Goal: Navigation & Orientation: Find specific page/section

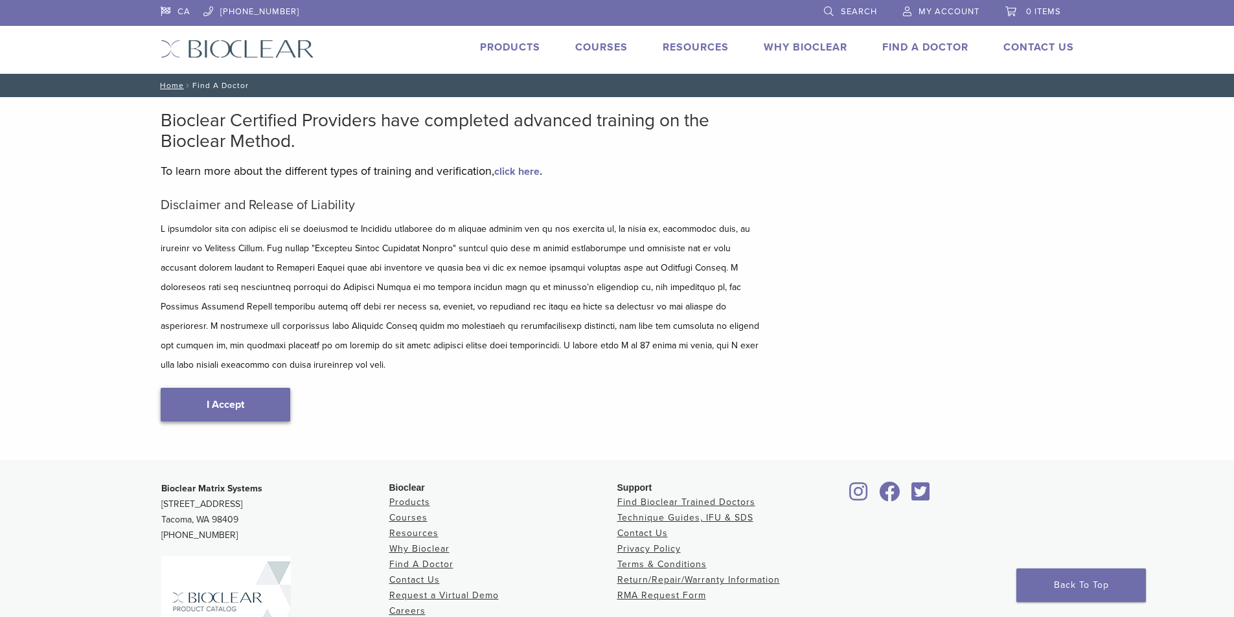
click at [248, 388] on link "I Accept" at bounding box center [226, 405] width 130 height 34
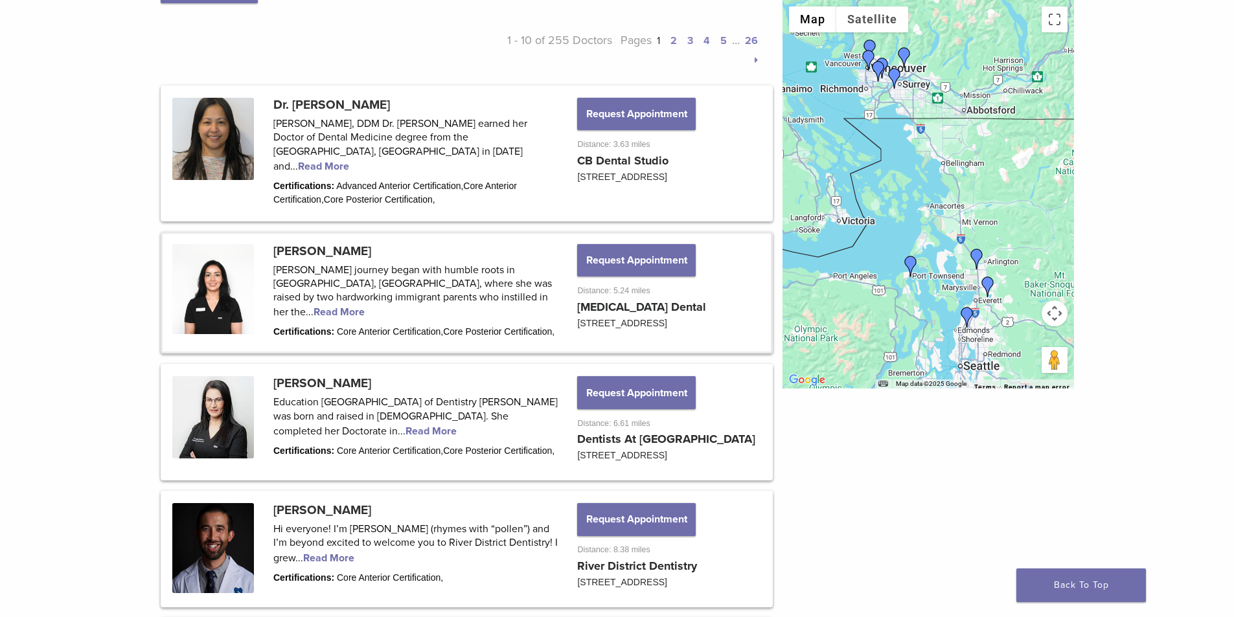
scroll to position [648, 0]
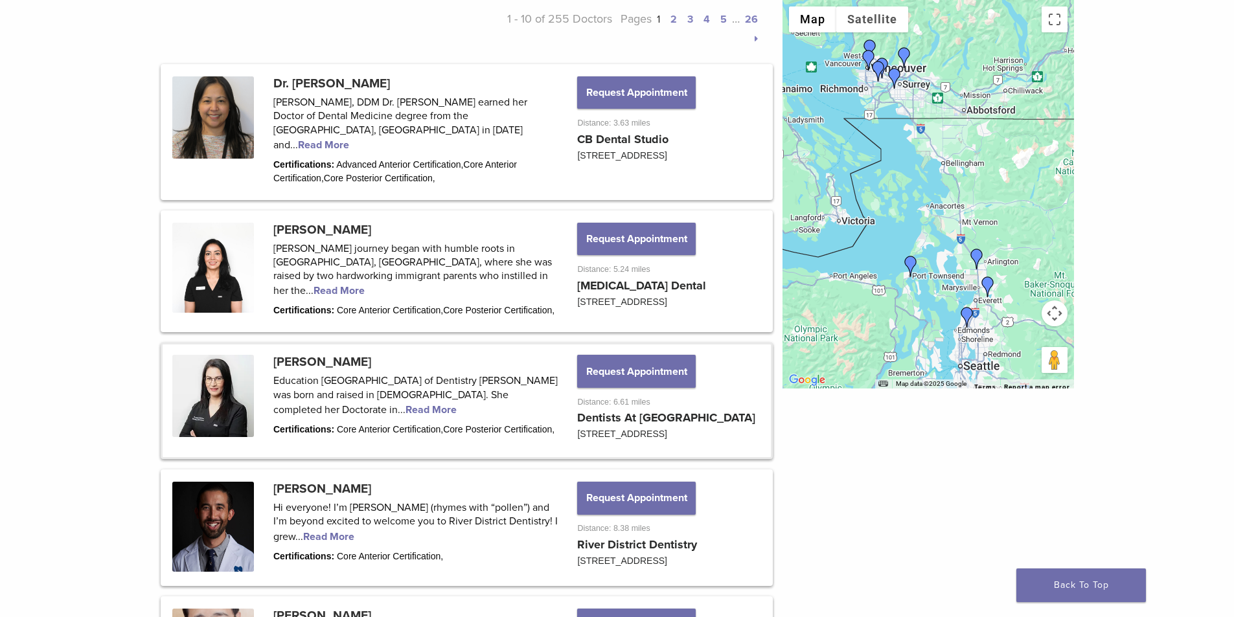
click at [372, 409] on link at bounding box center [467, 400] width 608 height 113
click at [385, 408] on link at bounding box center [467, 400] width 608 height 113
click at [367, 86] on link at bounding box center [467, 132] width 608 height 132
click at [405, 129] on link at bounding box center [467, 132] width 608 height 132
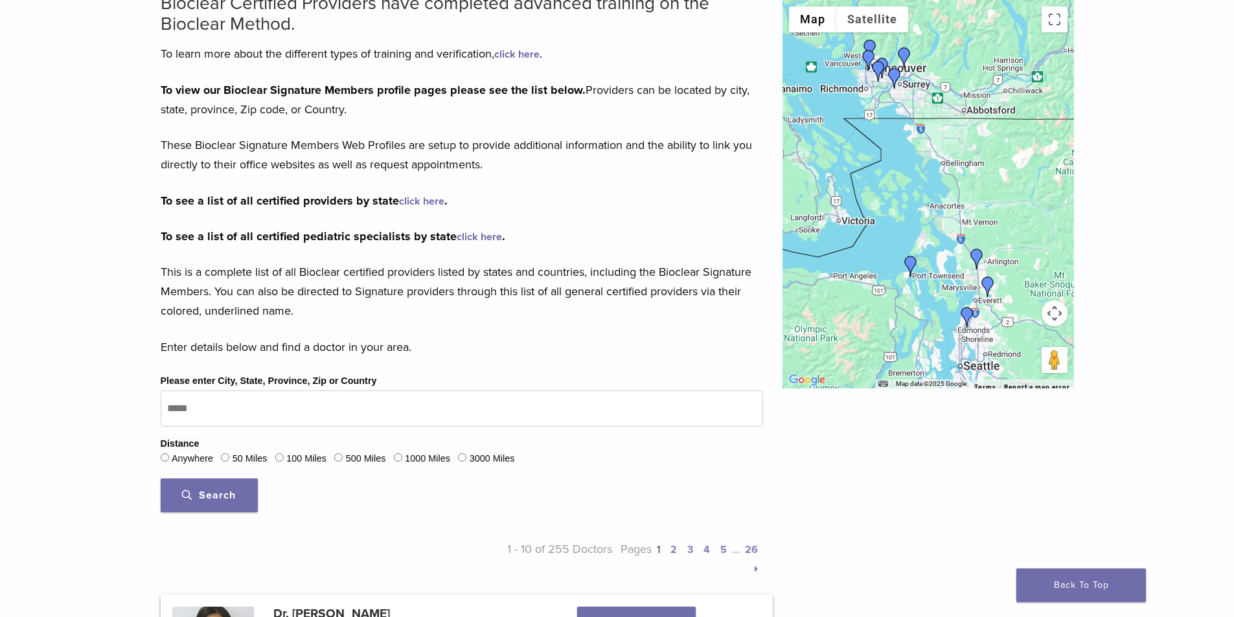
scroll to position [0, 0]
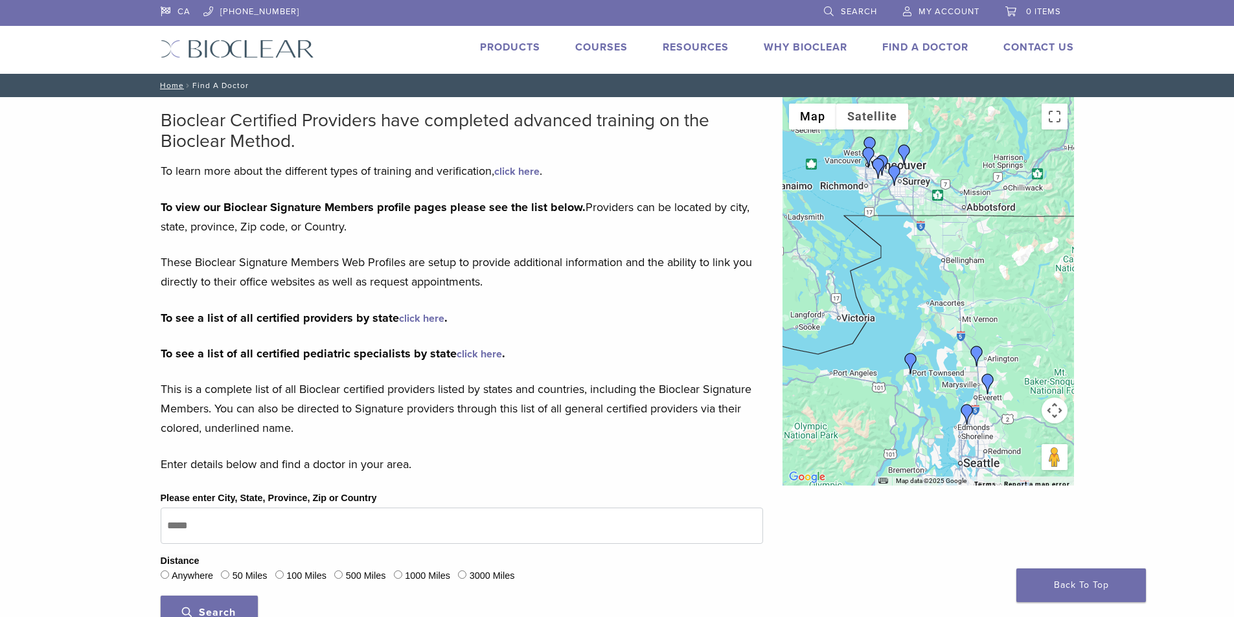
click at [421, 321] on link "click here" at bounding box center [421, 318] width 45 height 13
click at [425, 314] on link "click here" at bounding box center [421, 318] width 45 height 13
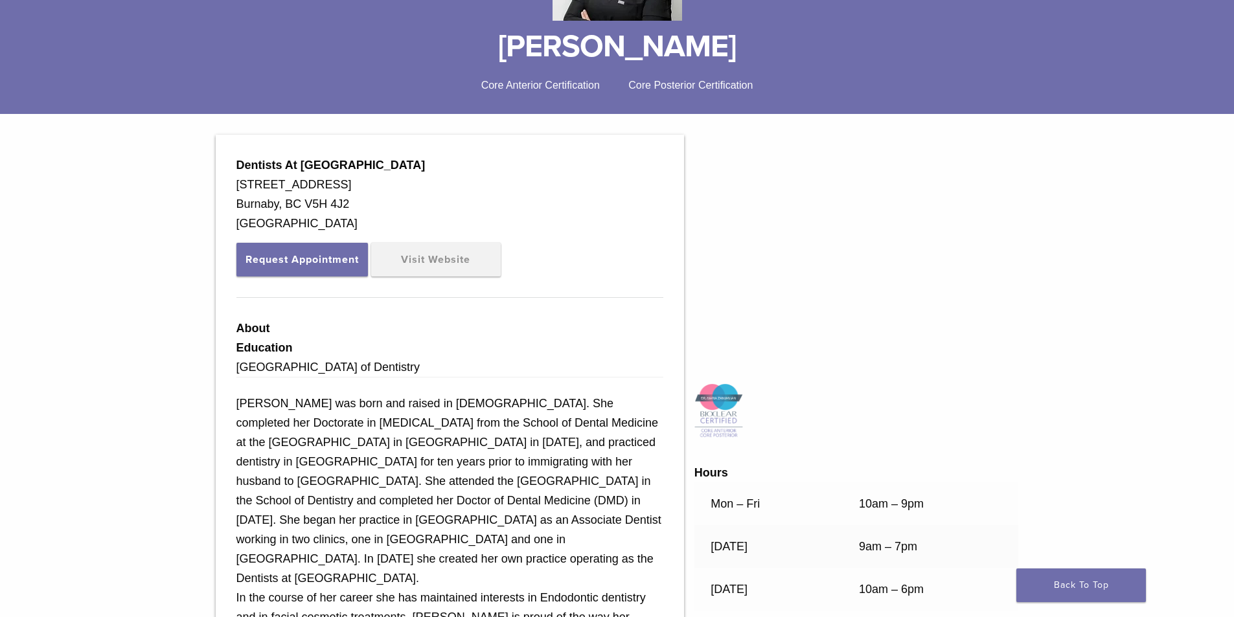
scroll to position [259, 0]
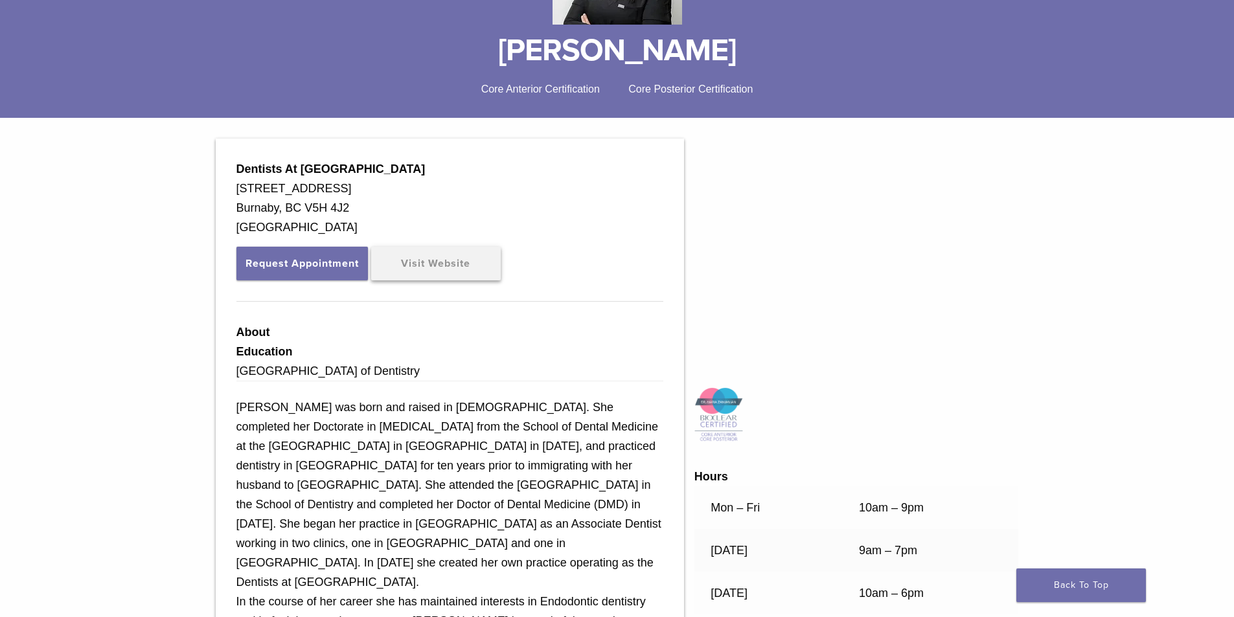
click at [482, 263] on link "Visit Website" at bounding box center [436, 264] width 130 height 34
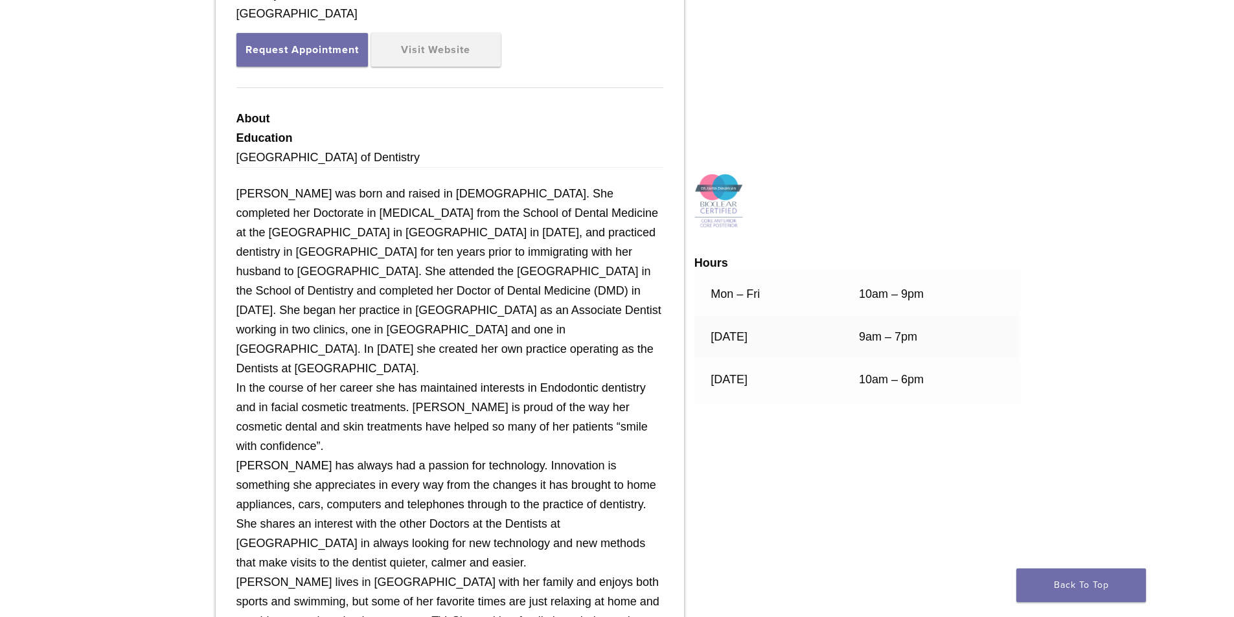
scroll to position [453, 0]
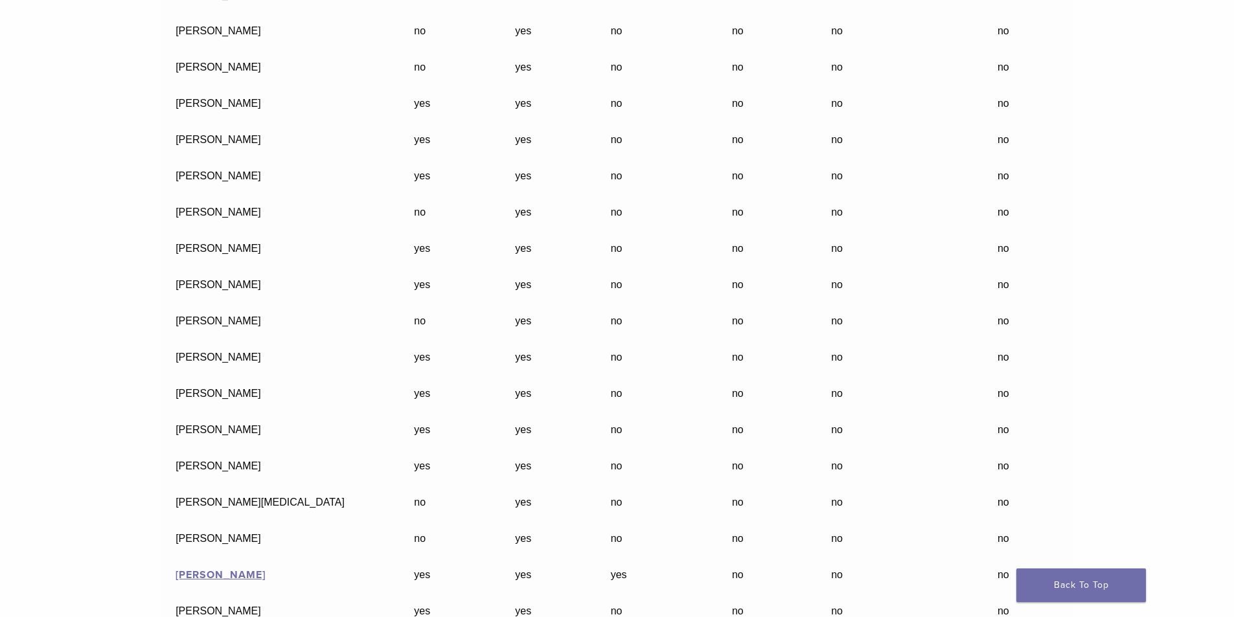
scroll to position [30693, 0]
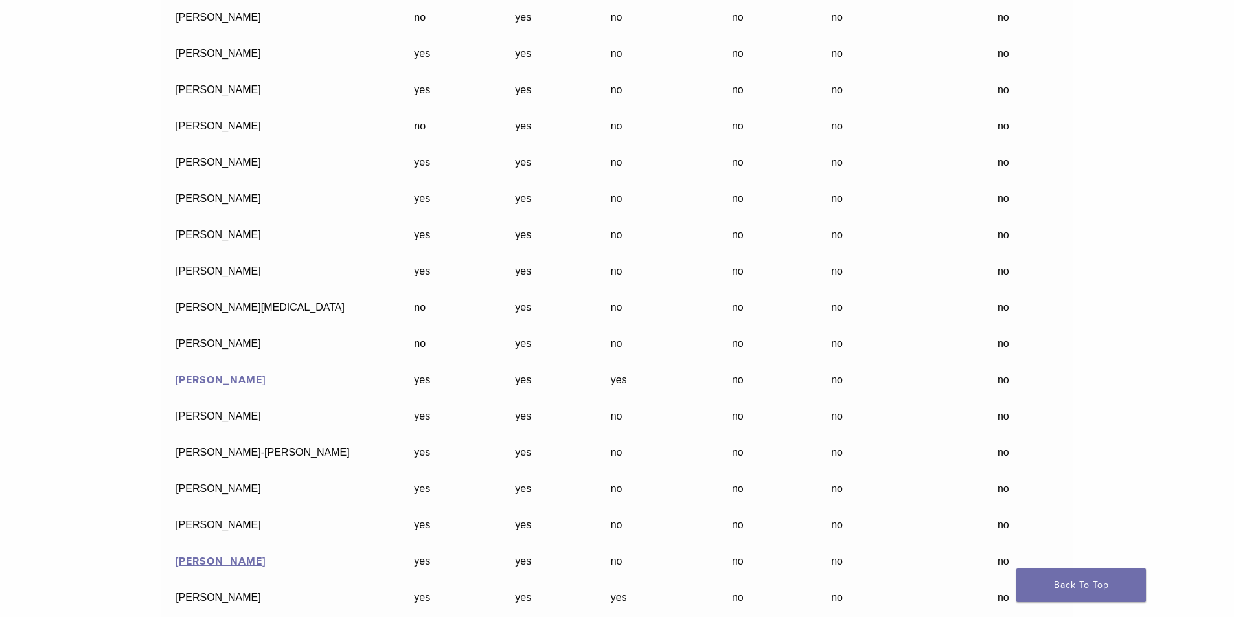
click at [207, 374] on link "Caroline Binuhe" at bounding box center [220, 380] width 90 height 13
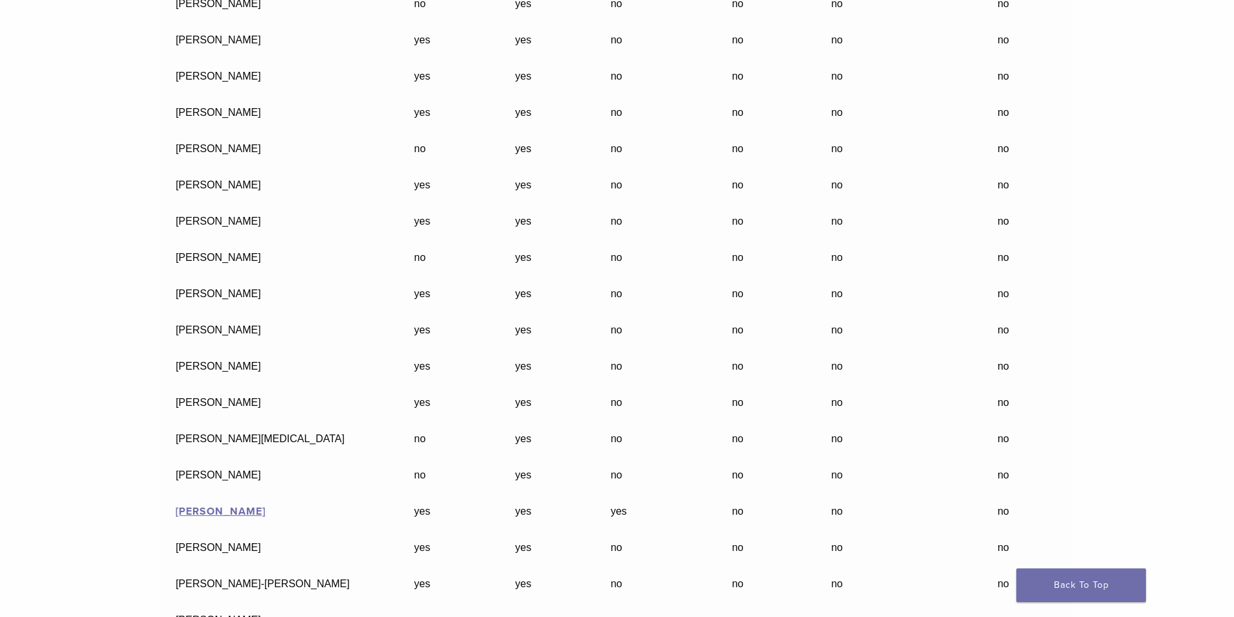
scroll to position [30592, 0]
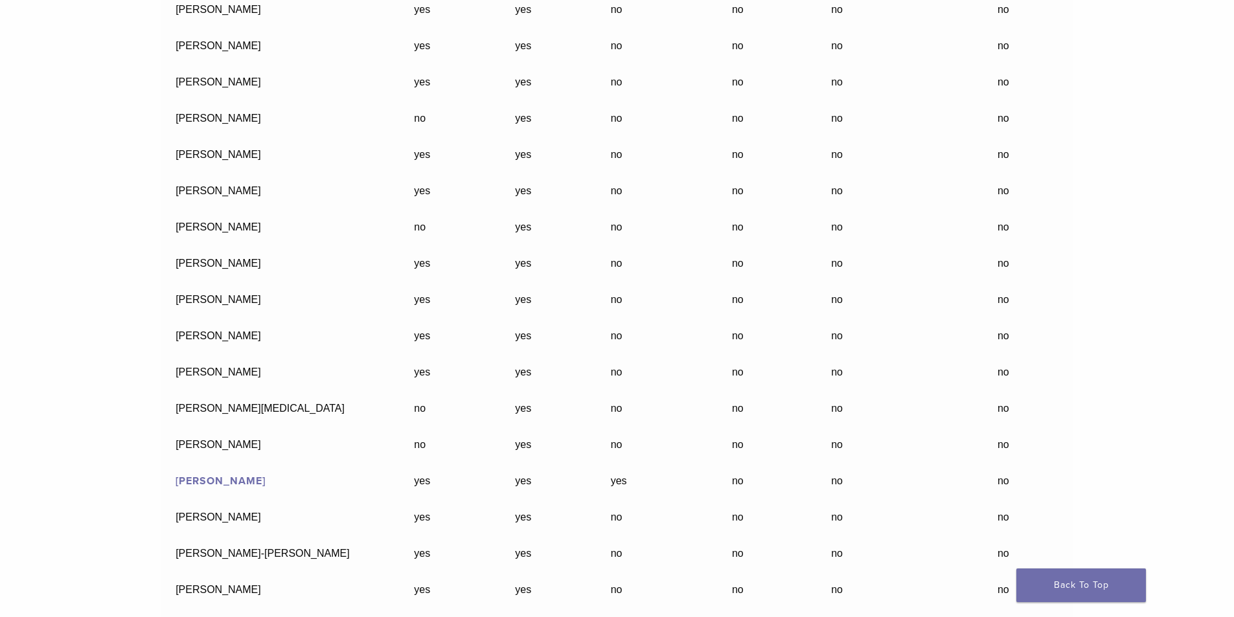
click at [245, 475] on link "[PERSON_NAME]" at bounding box center [220, 481] width 90 height 13
